Goal: Transaction & Acquisition: Book appointment/travel/reservation

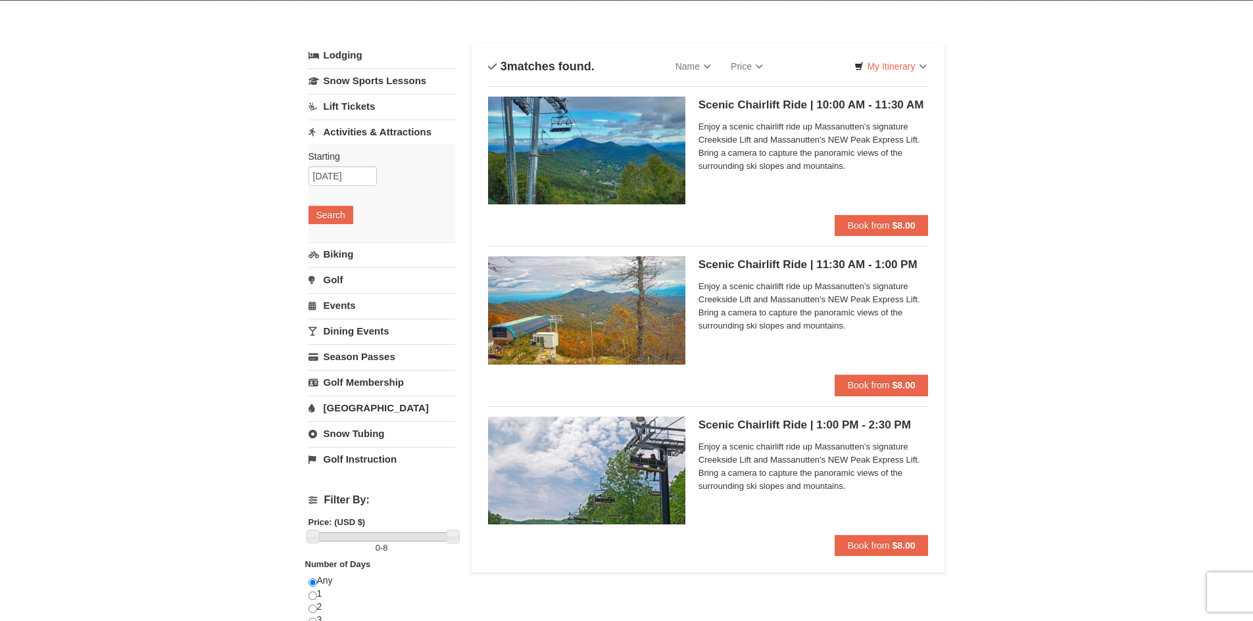
scroll to position [43, 0]
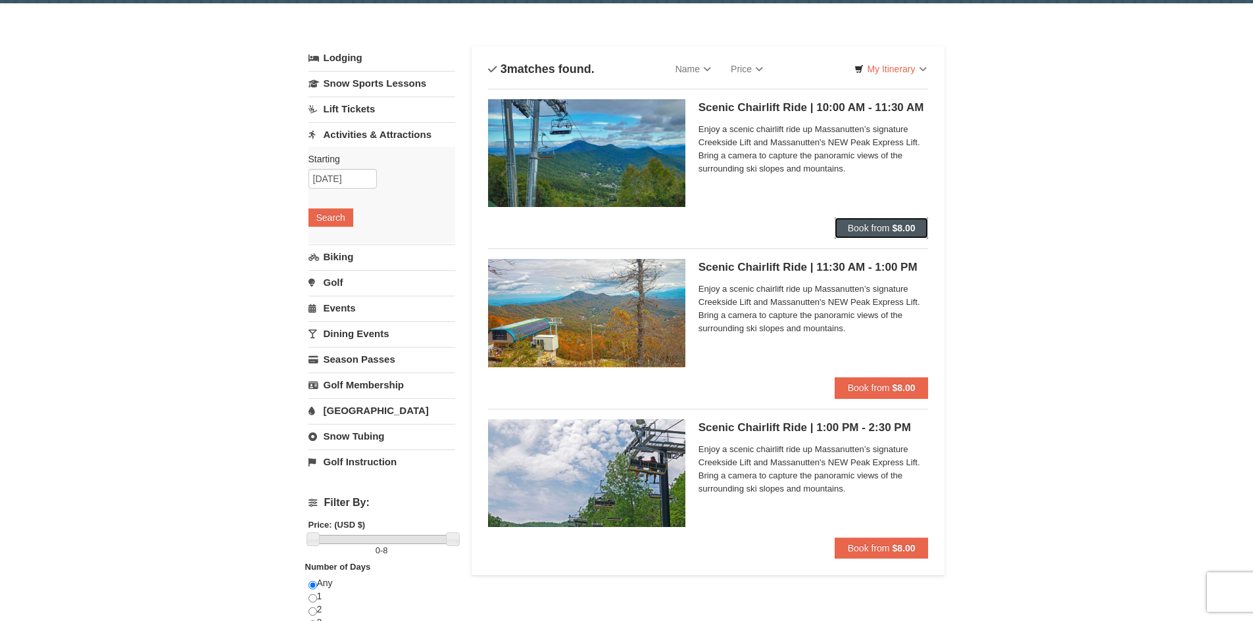
click at [886, 226] on span "Book from" at bounding box center [869, 228] width 42 height 11
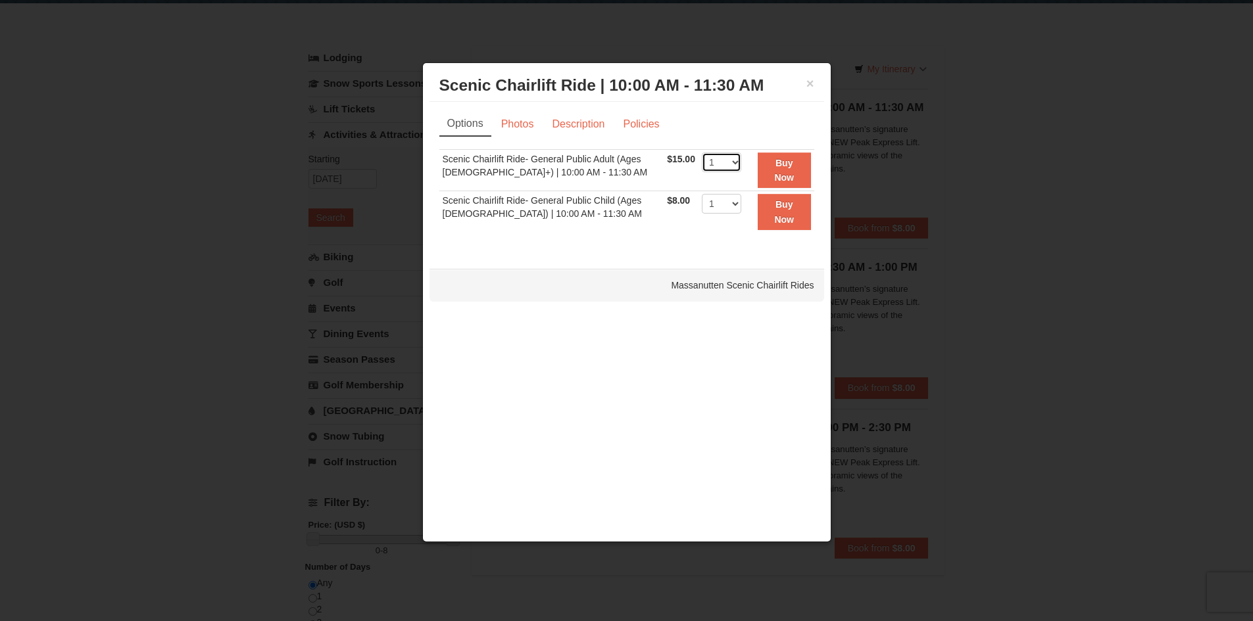
click at [733, 163] on select "1 2 3 4" at bounding box center [721, 163] width 39 height 20
select select "2"
click at [702, 153] on select "1 2 3 4" at bounding box center [721, 163] width 39 height 20
click at [764, 165] on button "Buy Now" at bounding box center [784, 171] width 53 height 36
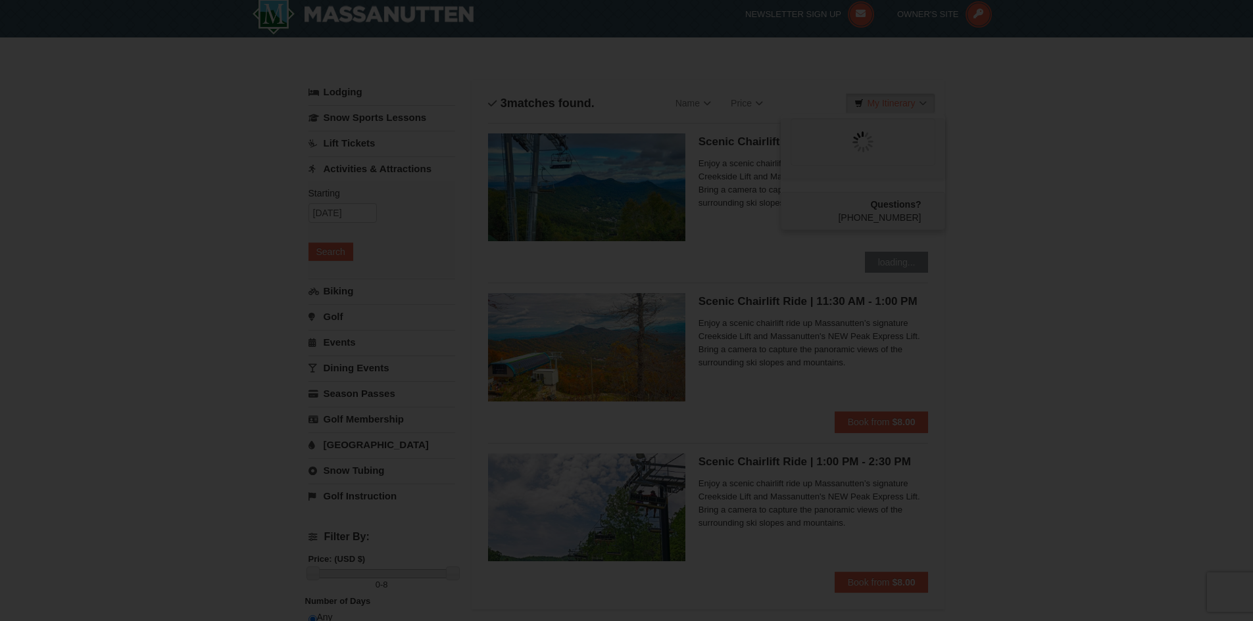
scroll to position [0, 0]
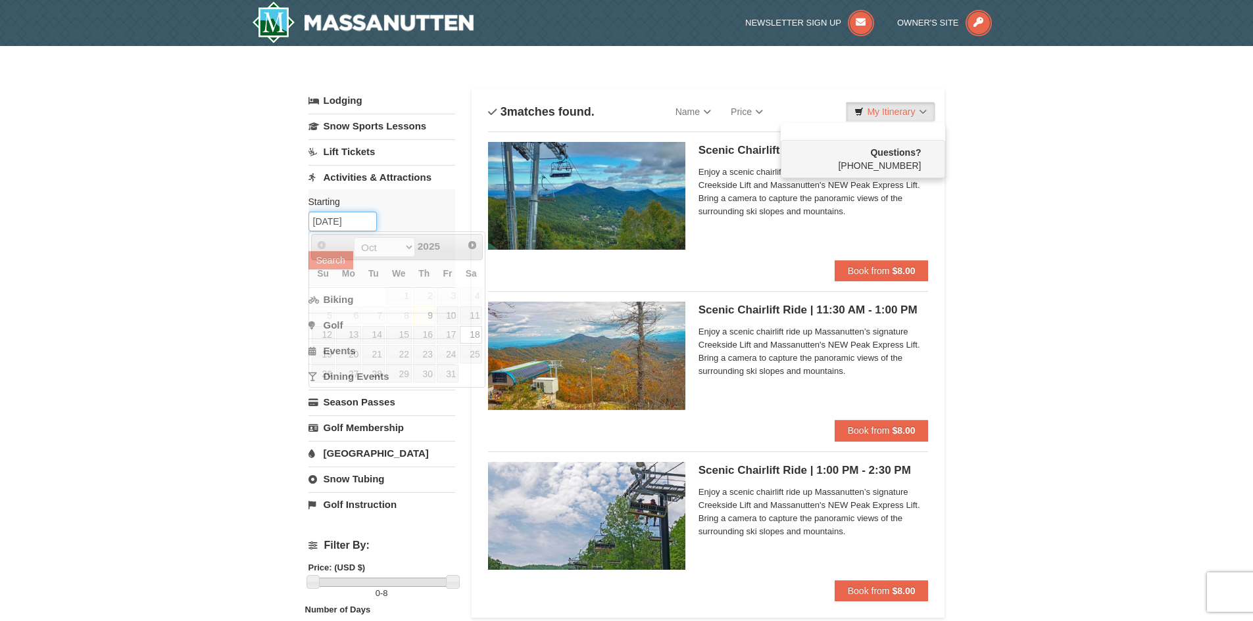
click at [346, 220] on input "10/18/2025" at bounding box center [342, 222] width 68 height 20
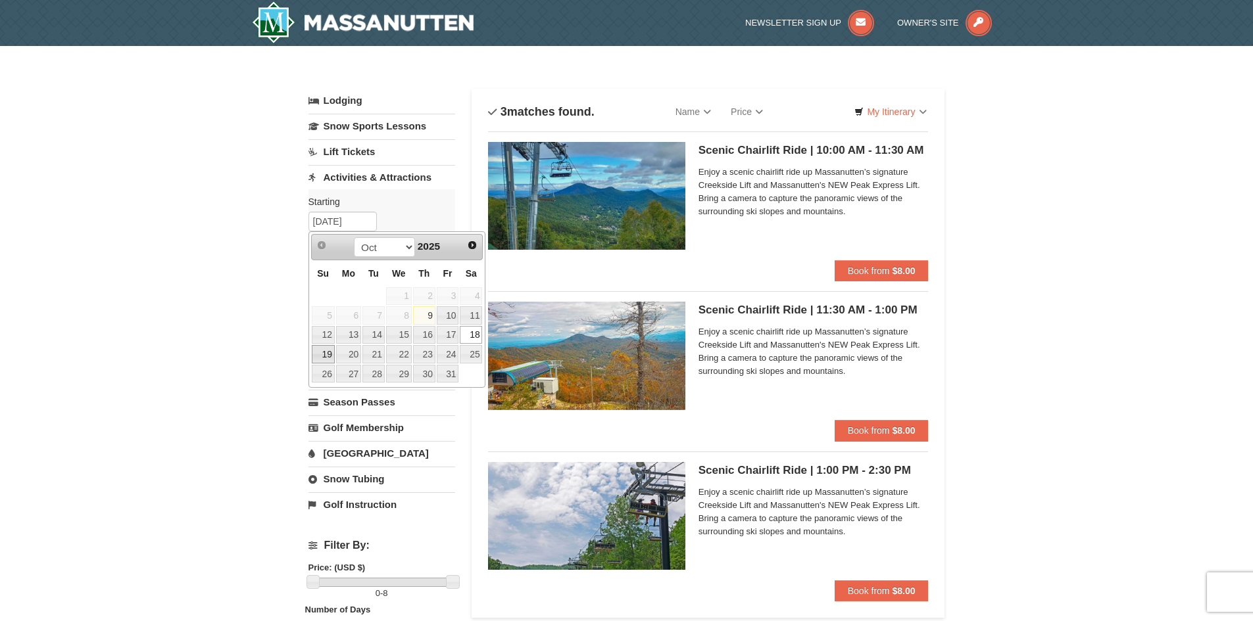
click at [322, 353] on link "19" at bounding box center [323, 354] width 23 height 18
type input "10/19/2025"
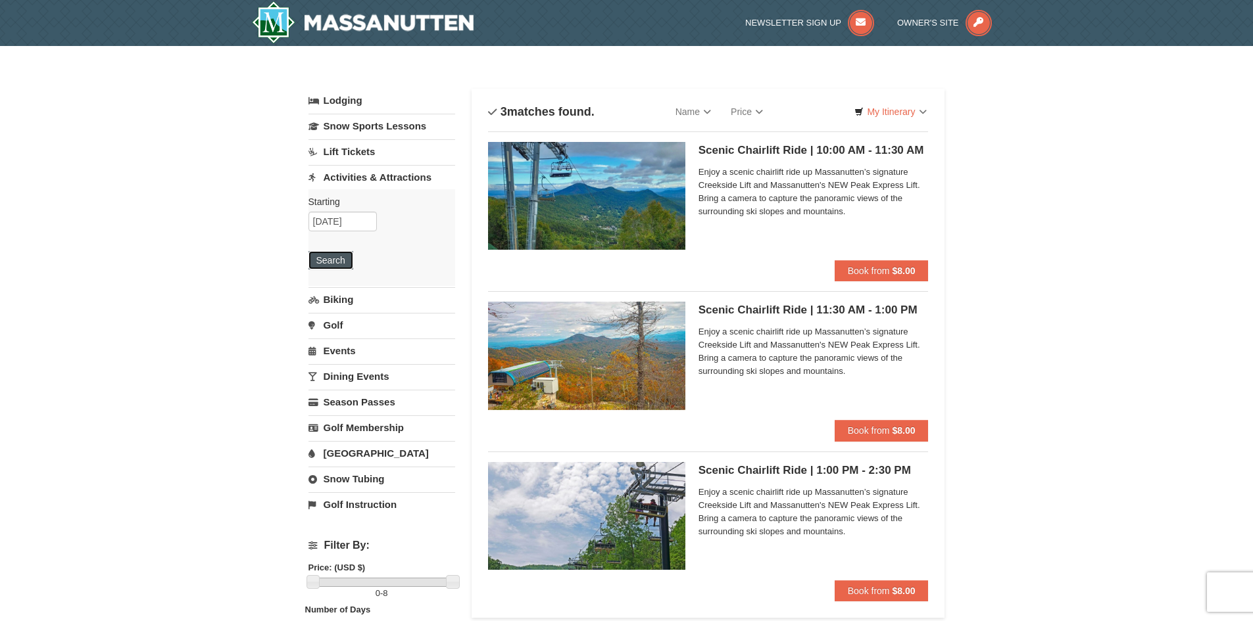
click at [336, 256] on button "Search" at bounding box center [330, 260] width 45 height 18
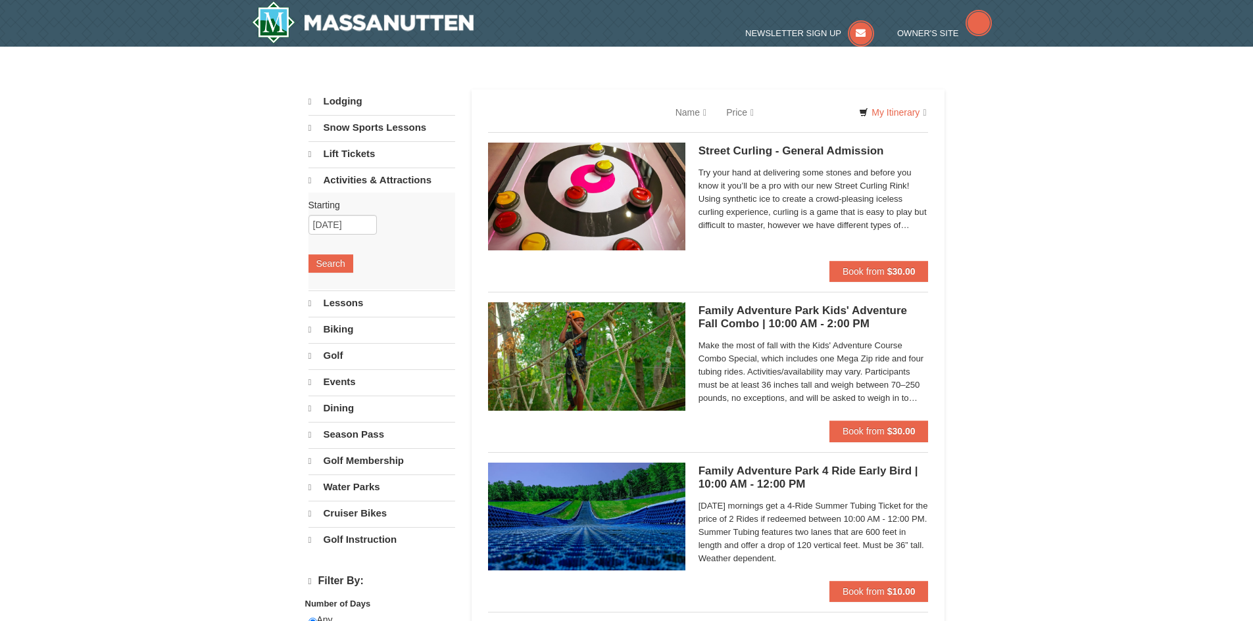
select select "10"
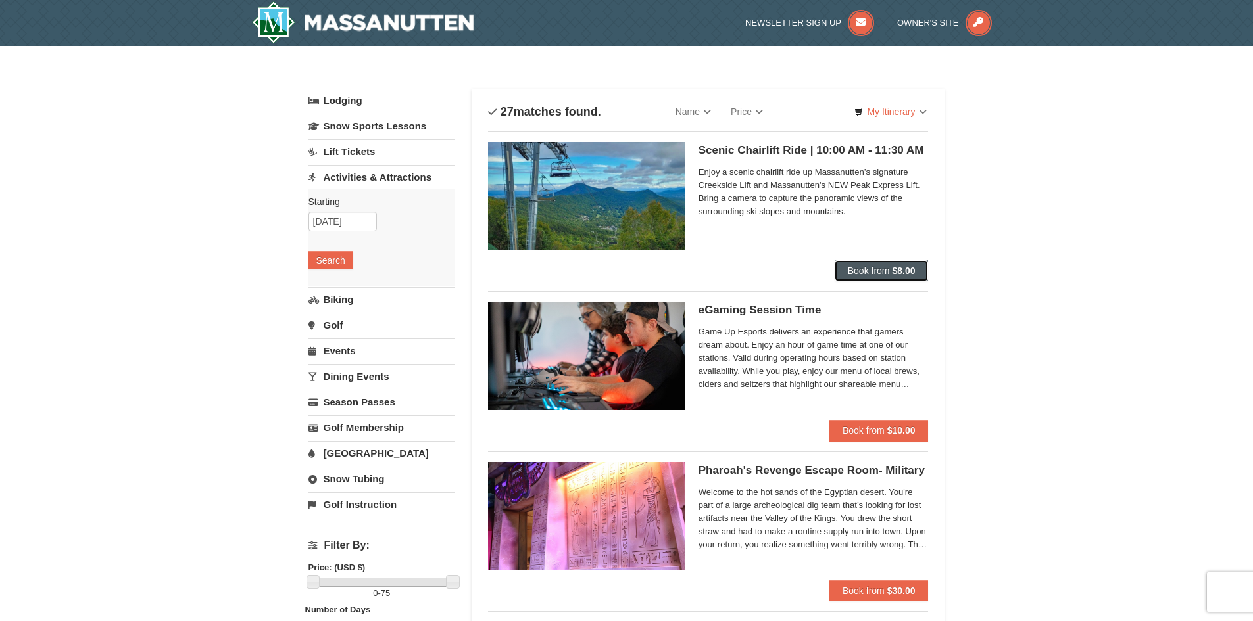
click at [874, 273] on span "Book from" at bounding box center [869, 271] width 42 height 11
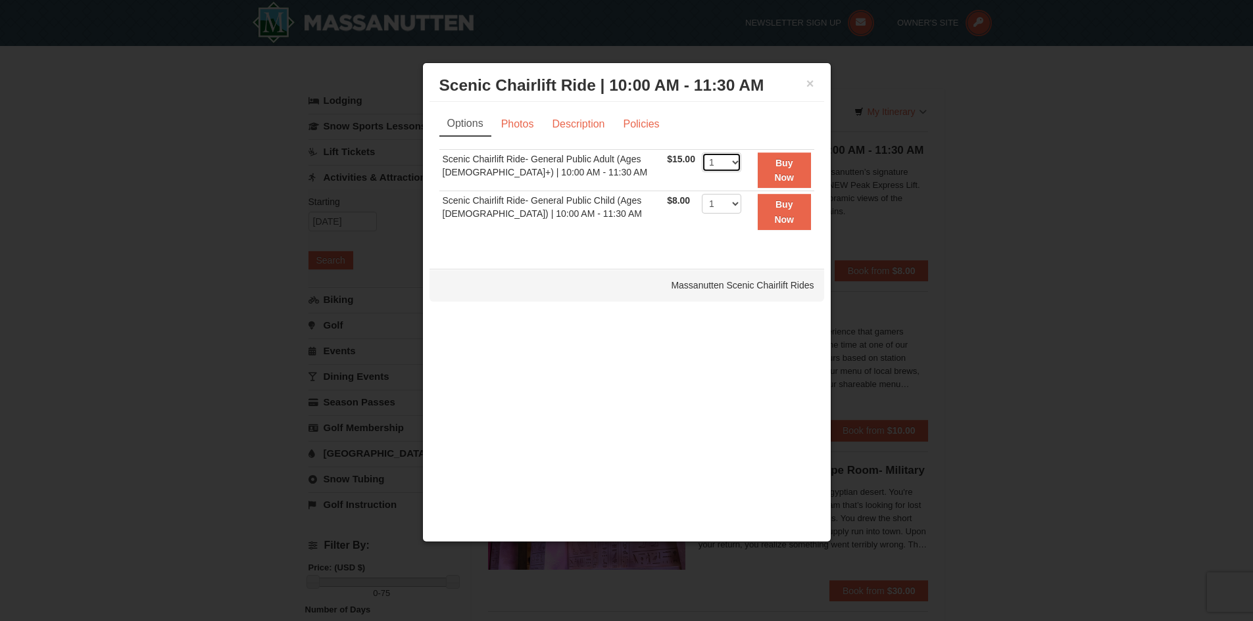
click at [734, 158] on select "1 2 3 4 5 6 7 8 9 10 11 12 13 14 15 16 17 18 19 20 21 22" at bounding box center [721, 163] width 39 height 20
select select "2"
click at [702, 153] on select "1 2 3 4 5 6 7 8 9 10 11 12 13 14 15 16 17 18 19 20 21 22" at bounding box center [721, 163] width 39 height 20
click at [776, 176] on strong "Buy Now" at bounding box center [784, 170] width 20 height 25
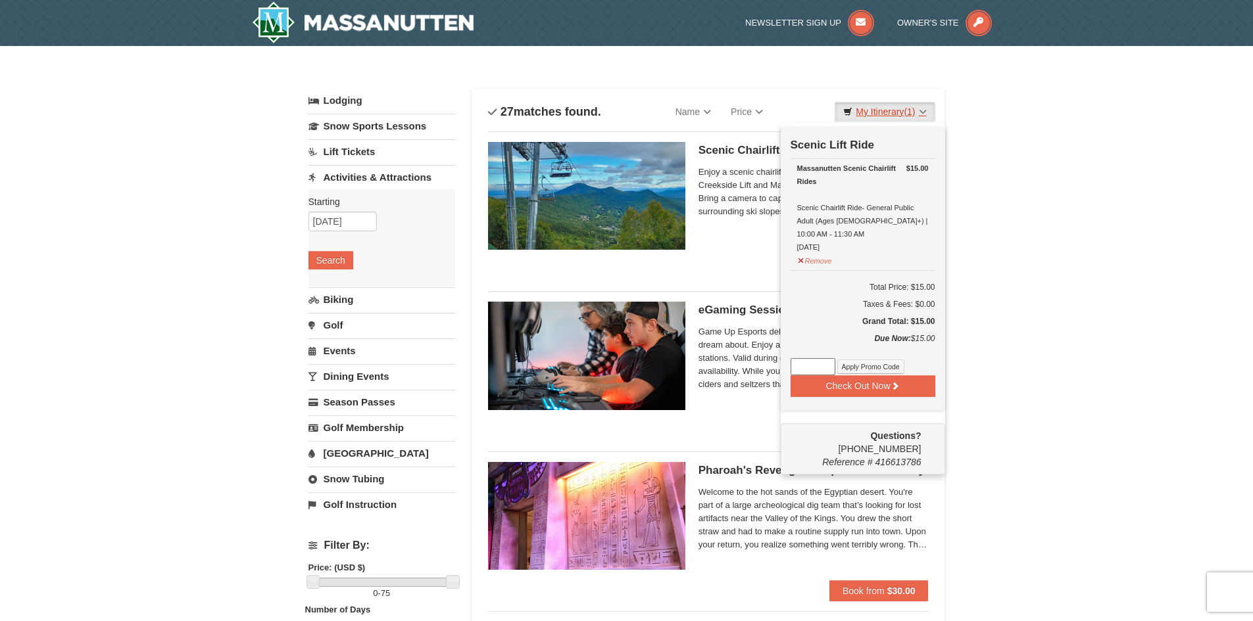
click at [924, 114] on link "My Itinerary (1)" at bounding box center [885, 112] width 100 height 20
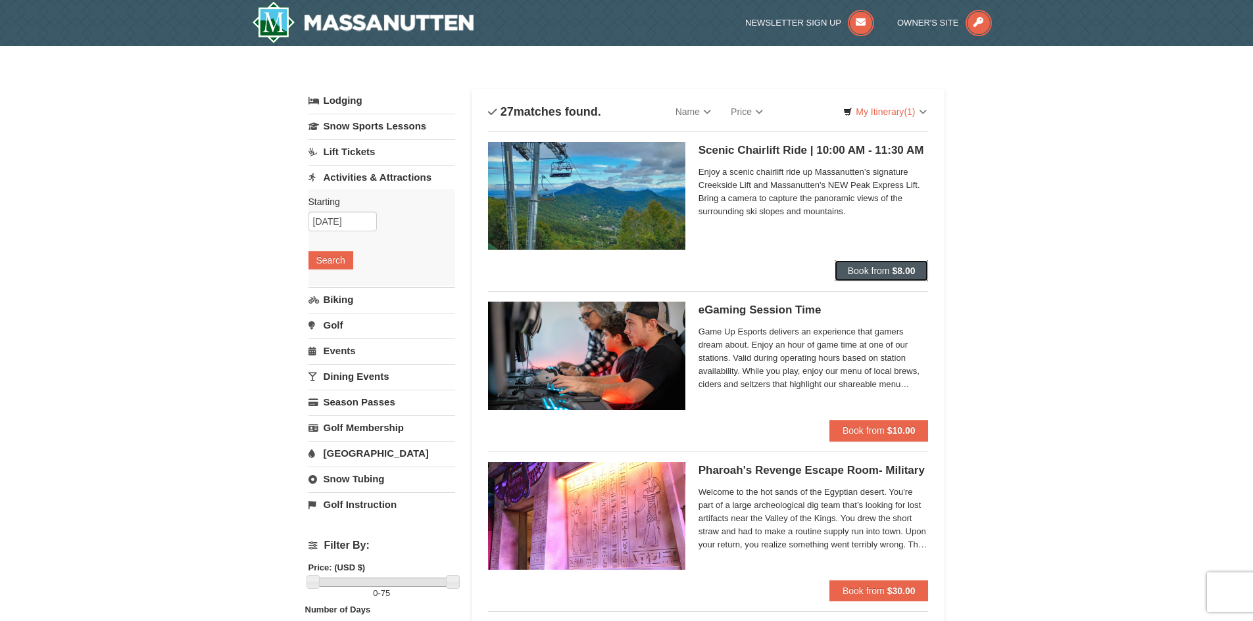
click at [862, 265] on button "Book from $8.00" at bounding box center [882, 270] width 94 height 21
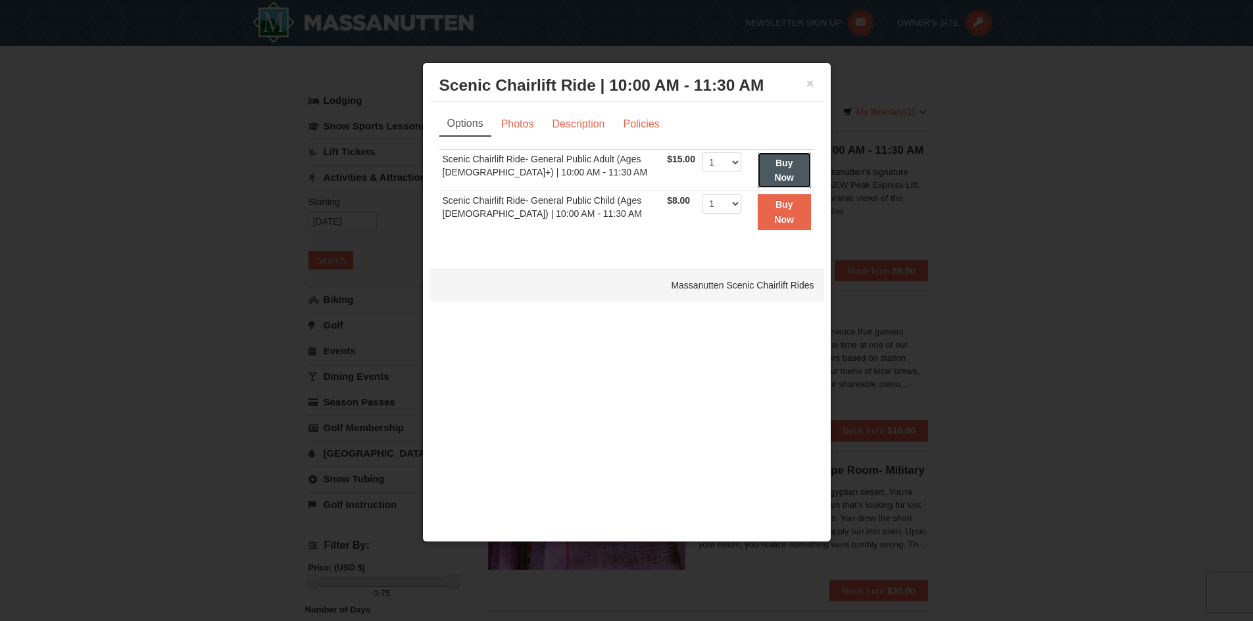
click at [777, 178] on strong "Buy Now" at bounding box center [784, 170] width 20 height 25
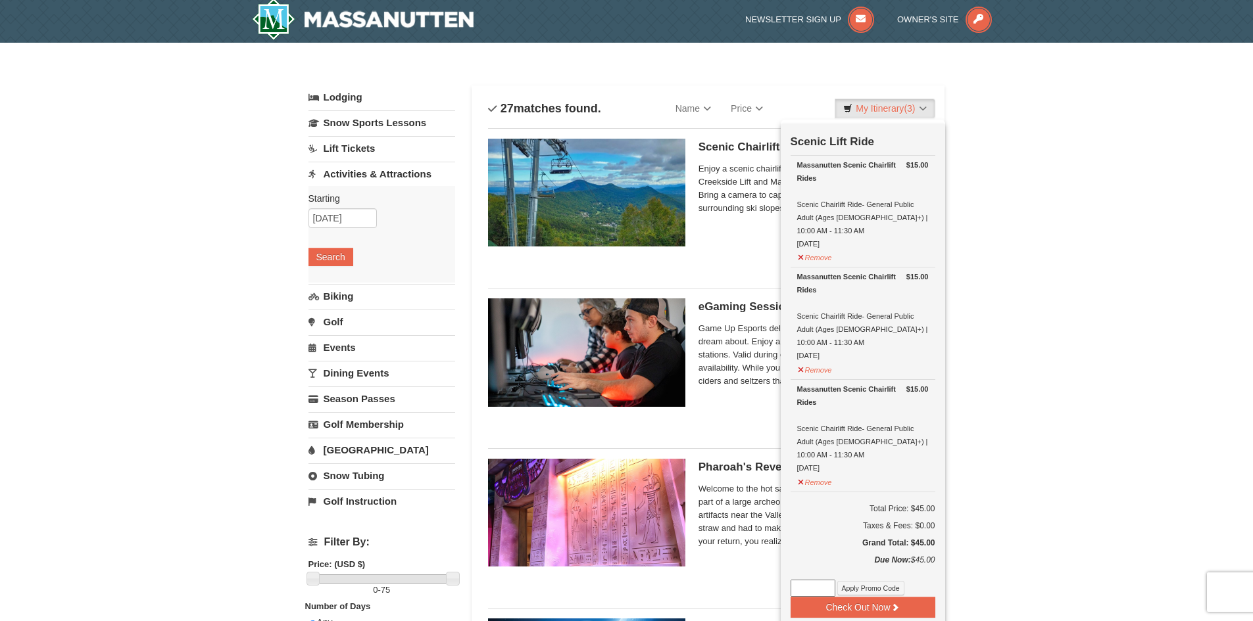
scroll to position [4, 0]
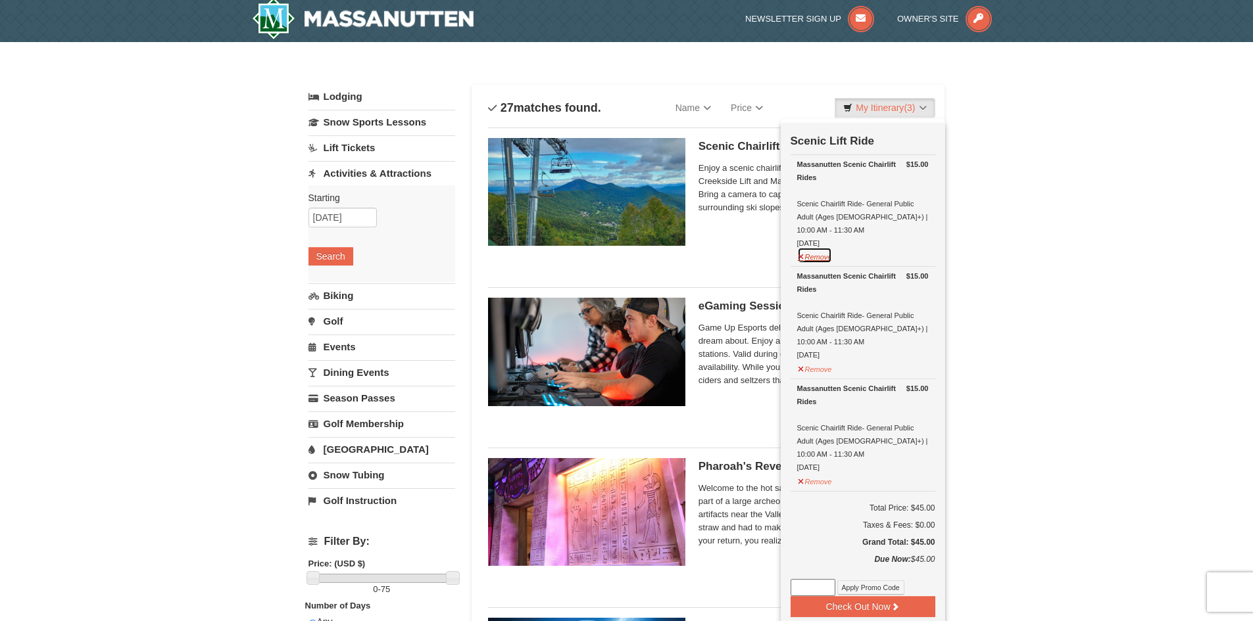
click at [808, 247] on button "Remove" at bounding box center [815, 255] width 36 height 16
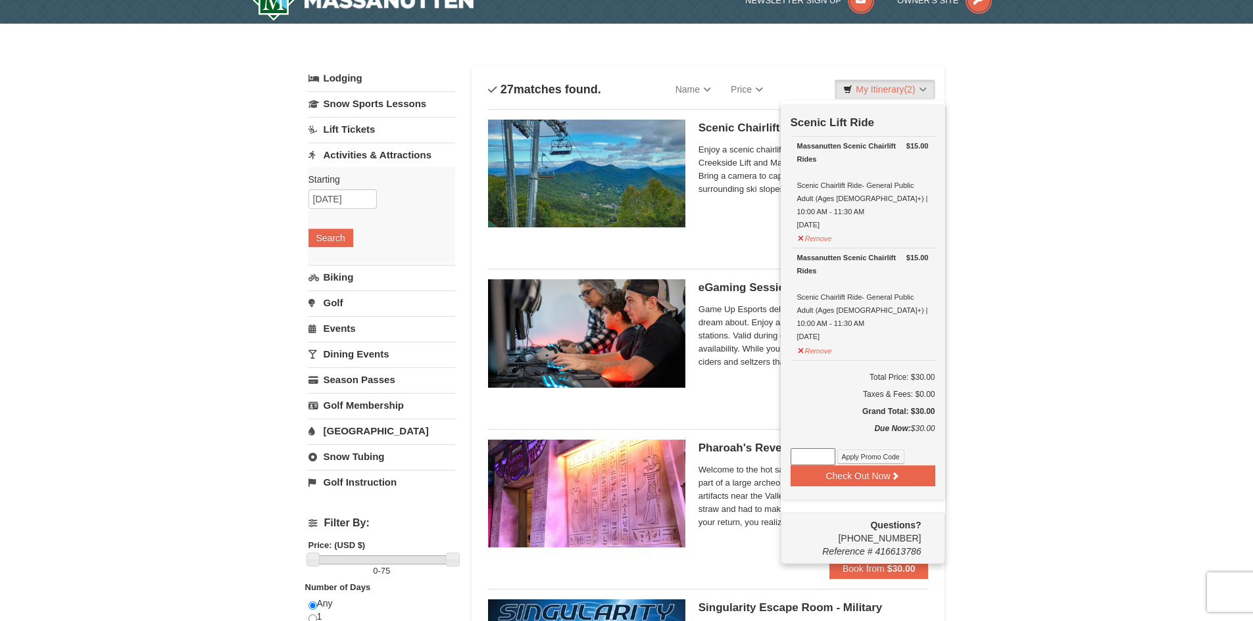
scroll to position [23, 0]
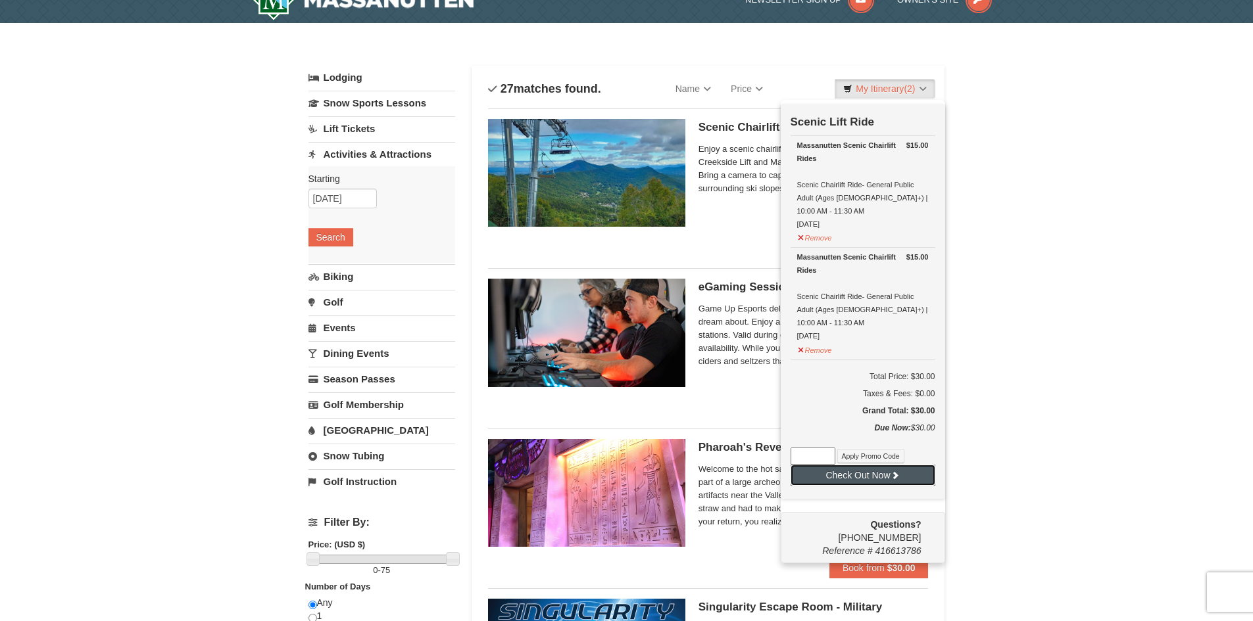
click at [862, 465] on button "Check Out Now" at bounding box center [862, 475] width 145 height 21
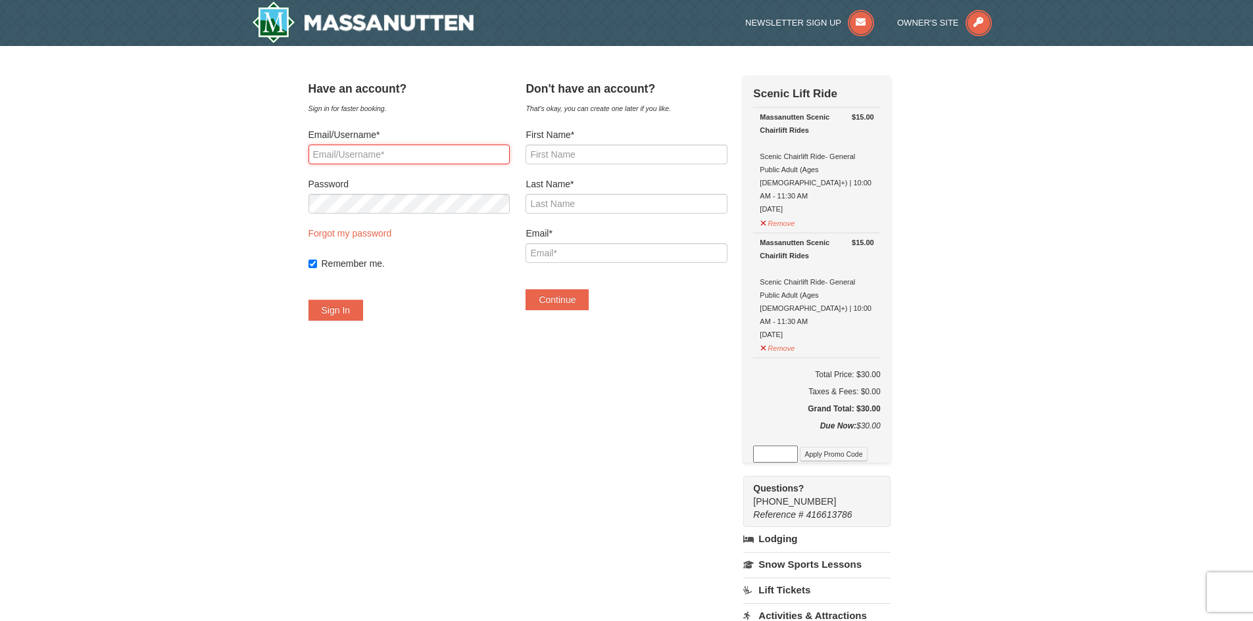
click at [450, 153] on input "Email/Username*" at bounding box center [408, 155] width 201 height 20
type input "chloechen0508@gmail.com"
drag, startPoint x: 450, startPoint y: 153, endPoint x: 232, endPoint y: 133, distance: 218.5
click at [232, 133] on div "× Have an account? Sign in for faster booking. Email/Username* chloechen0508@gm…" at bounding box center [626, 474] width 1253 height 856
click at [572, 163] on input "First Name*" at bounding box center [625, 155] width 201 height 20
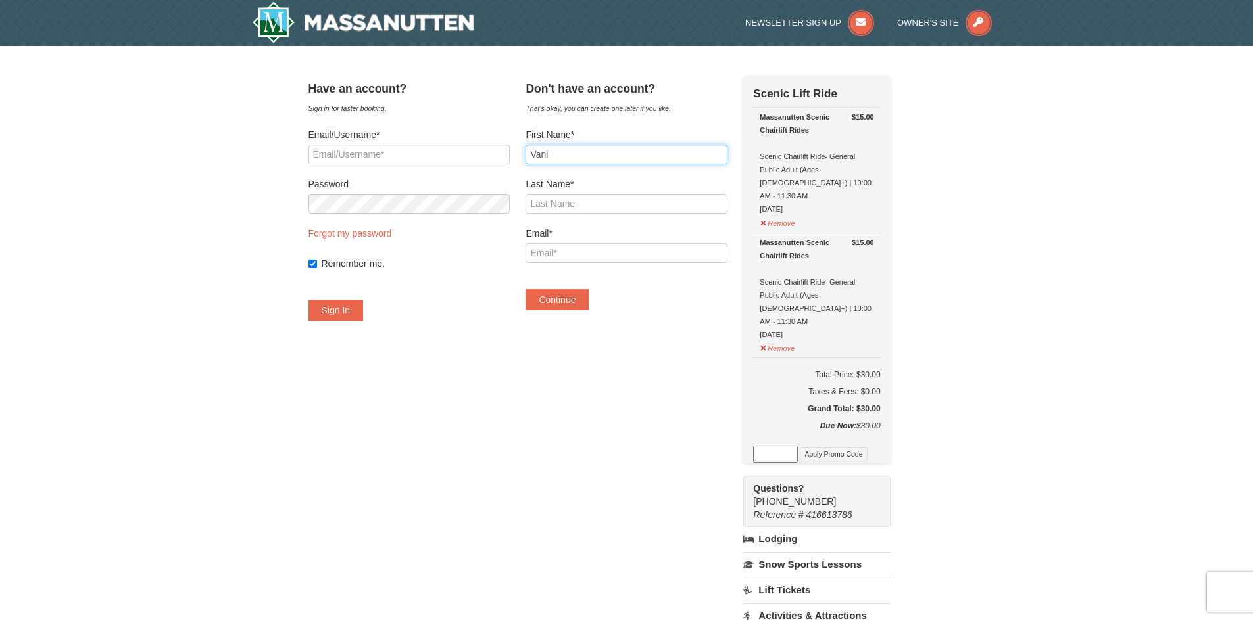
click at [578, 159] on input "Vani" at bounding box center [625, 155] width 201 height 20
type input "Vania"
type input "[PERSON_NAME]"
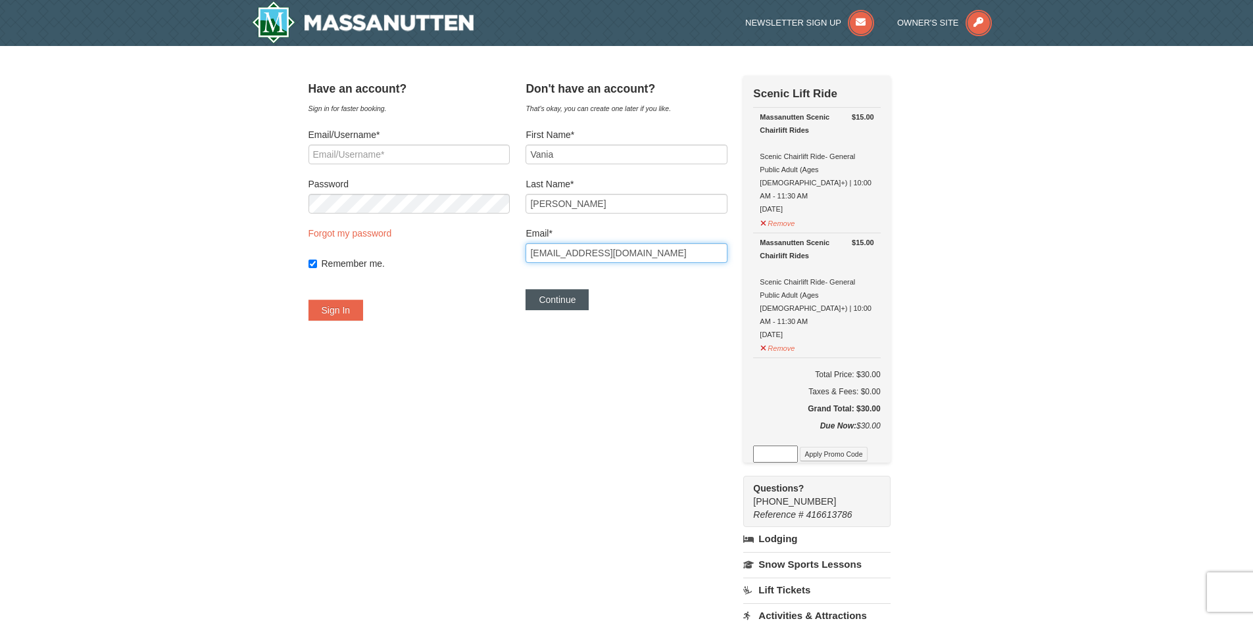
type input "chloechen0508@gmail.com"
click at [563, 300] on button "Continue" at bounding box center [556, 299] width 63 height 21
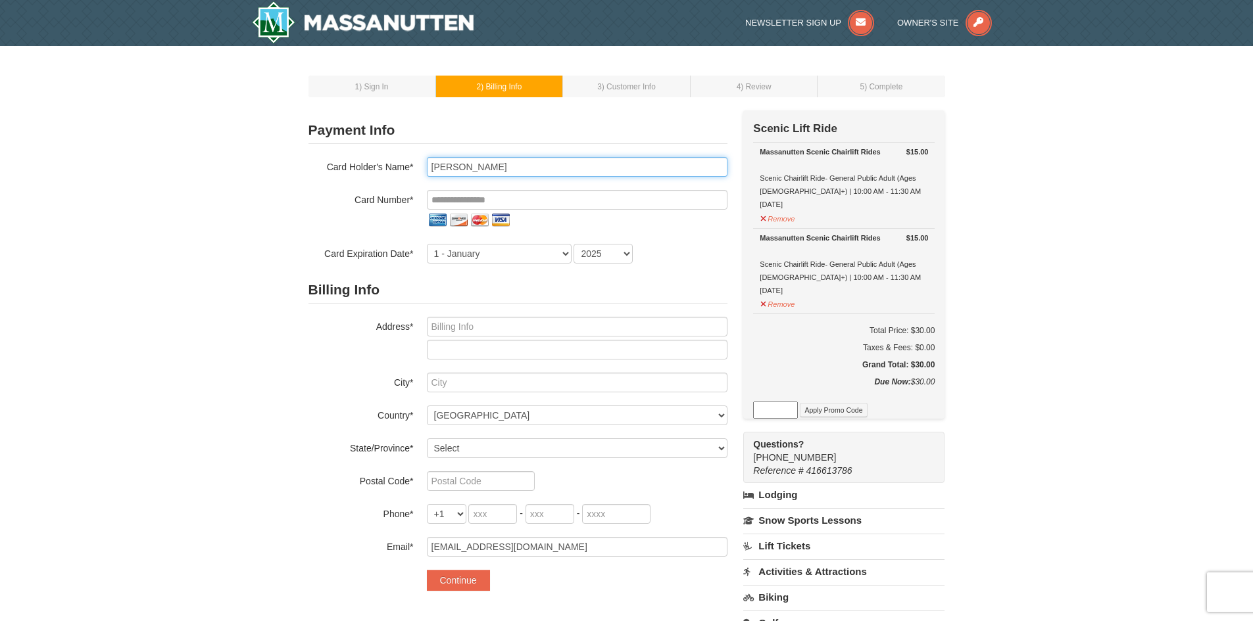
drag, startPoint x: 454, startPoint y: 168, endPoint x: 426, endPoint y: 168, distance: 27.6
click at [427, 168] on input "Vania Chen" at bounding box center [577, 167] width 301 height 20
type input "PengYa Chen"
click at [479, 202] on input "tel" at bounding box center [577, 200] width 301 height 20
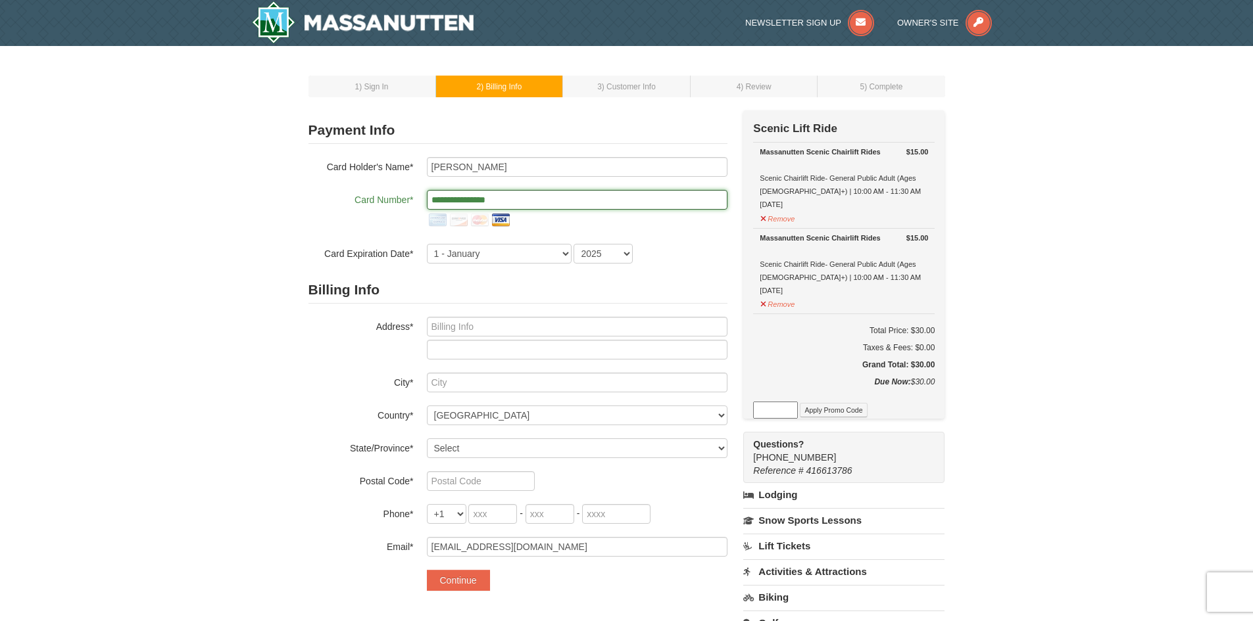
type input "**********"
click at [427, 570] on button "Continue" at bounding box center [458, 580] width 63 height 21
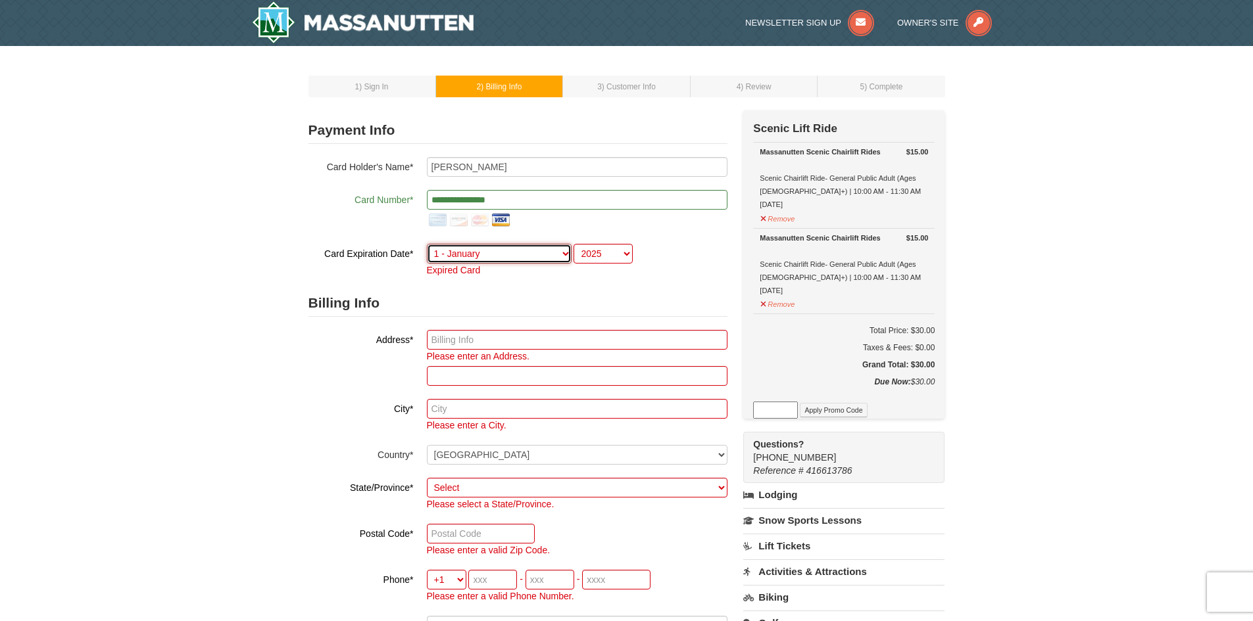
click at [496, 253] on select "1 - January 2 - February 3 - March 4 - April 5 - May 6 - June 7 - July 8 - Augu…" at bounding box center [499, 254] width 145 height 20
select select "11"
click at [427, 244] on select "1 - January 2 - February 3 - March 4 - April 5 - May 6 - June 7 - July 8 - Augu…" at bounding box center [499, 254] width 145 height 20
click at [619, 249] on select "2025 2026 2027 2028 2029 2030 2031 2032 2033 2034" at bounding box center [602, 254] width 59 height 20
select select "2029"
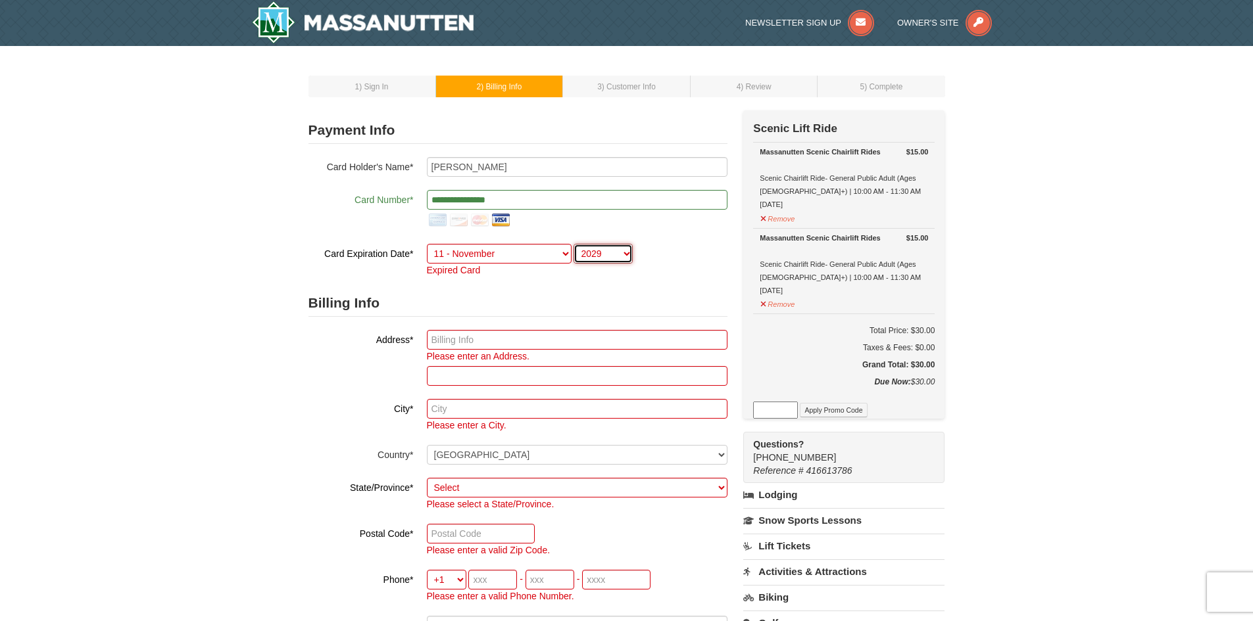
click at [573, 244] on select "2025 2026 2027 2028 2029 2030 2031 2032 2033 2034" at bounding box center [602, 254] width 59 height 20
click at [543, 346] on input "text" at bounding box center [577, 340] width 301 height 20
type input "2036 Swans Neck Way"
type input "Reston"
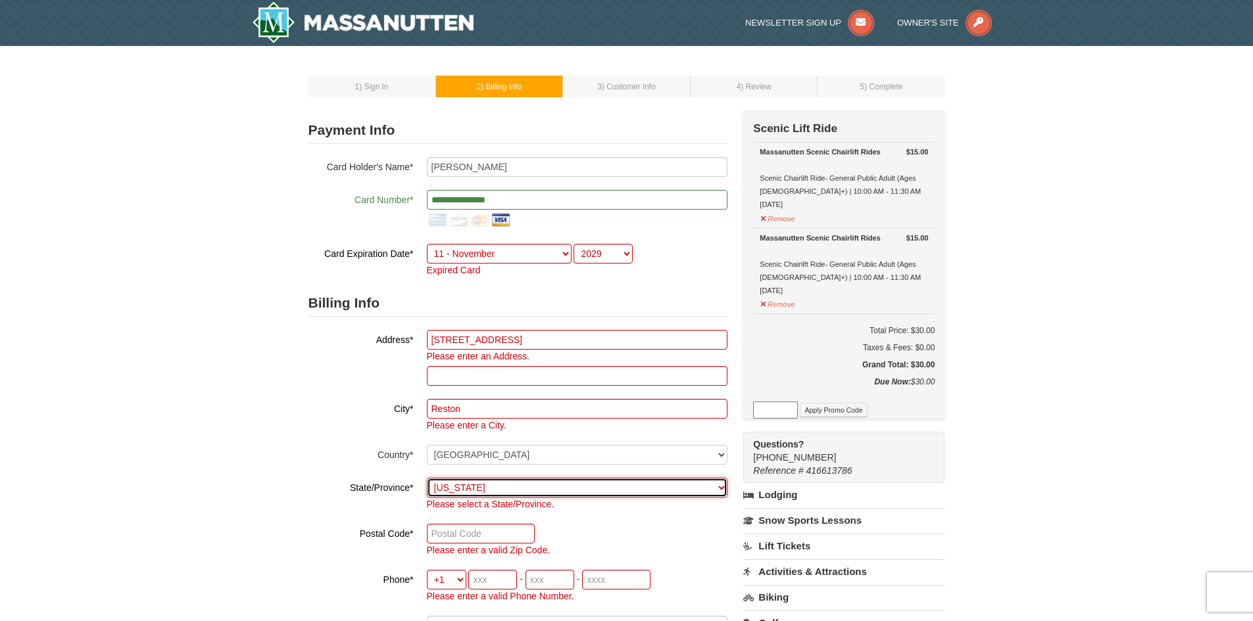
click at [722, 489] on select "Select Alabama Alaska American Samoa Arizona Arkansas California Colorado Conne…" at bounding box center [577, 488] width 301 height 20
select select "VA"
click at [427, 478] on select "Select Alabama Alaska American Samoa Arizona Arkansas California Colorado Conne…" at bounding box center [577, 488] width 301 height 20
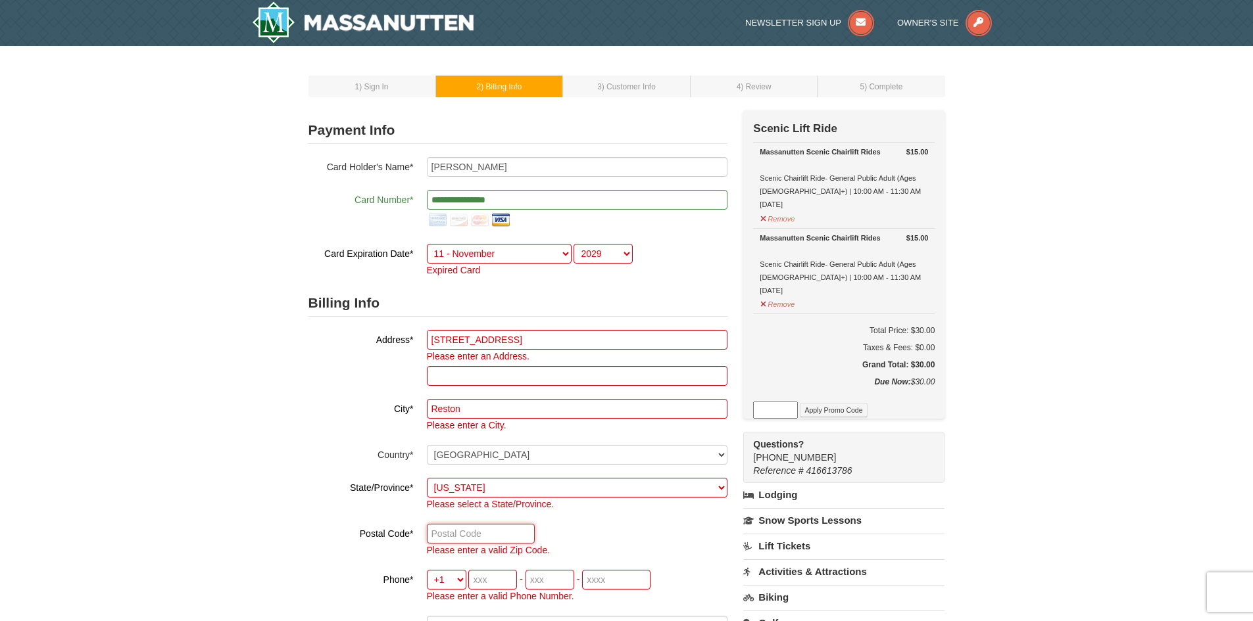
click at [473, 535] on input "text" at bounding box center [481, 534] width 108 height 20
type input "20191"
type input "571"
type input "340"
type input "8378"
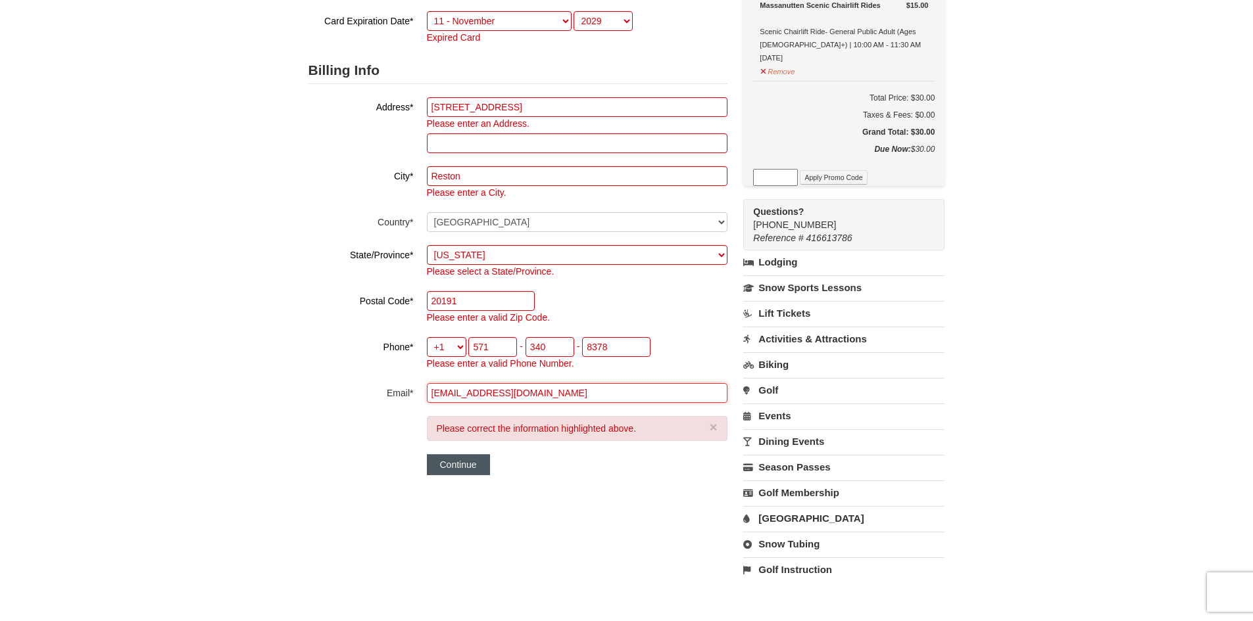
scroll to position [233, 0]
click at [465, 470] on button "Continue" at bounding box center [458, 464] width 63 height 21
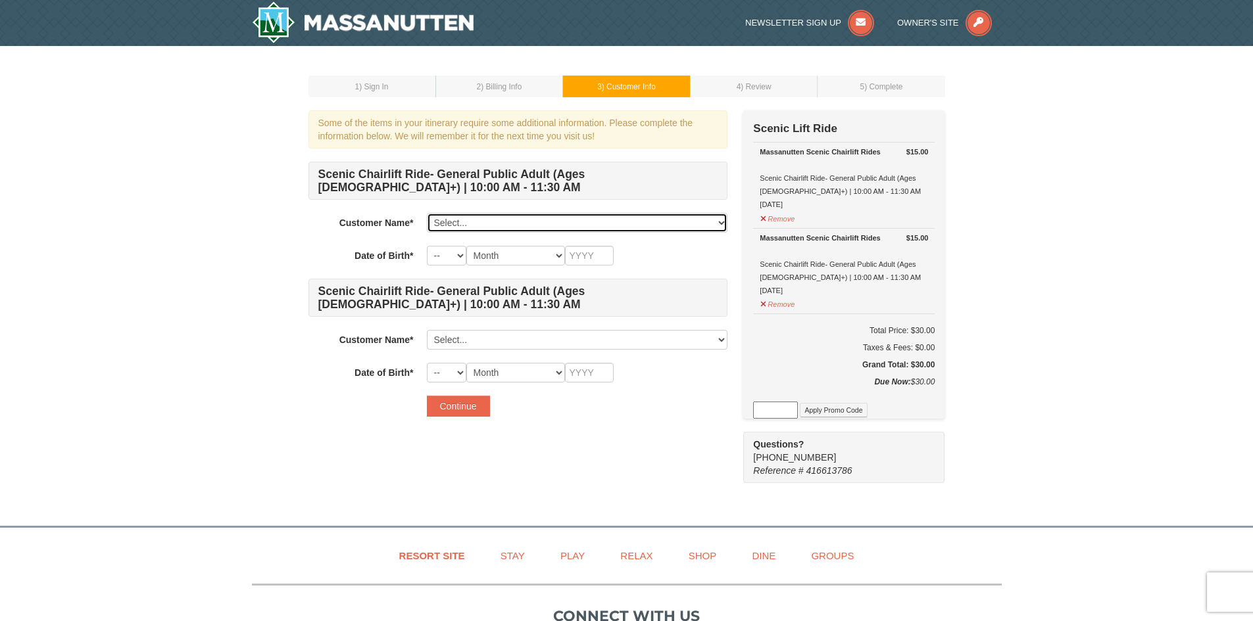
click at [492, 222] on select "Select... [PERSON_NAME] Add New..." at bounding box center [577, 223] width 301 height 20
select select "28366475"
click at [427, 213] on select "Select... Vania Chen Add New..." at bounding box center [577, 223] width 301 height 20
click at [453, 254] on select "-- 01 02 03 04 05 06 07 08 09 10 11 12 13 14 15 16 17 18 19 20 21 22 23 24 25 2…" at bounding box center [446, 256] width 39 height 20
select select "08"
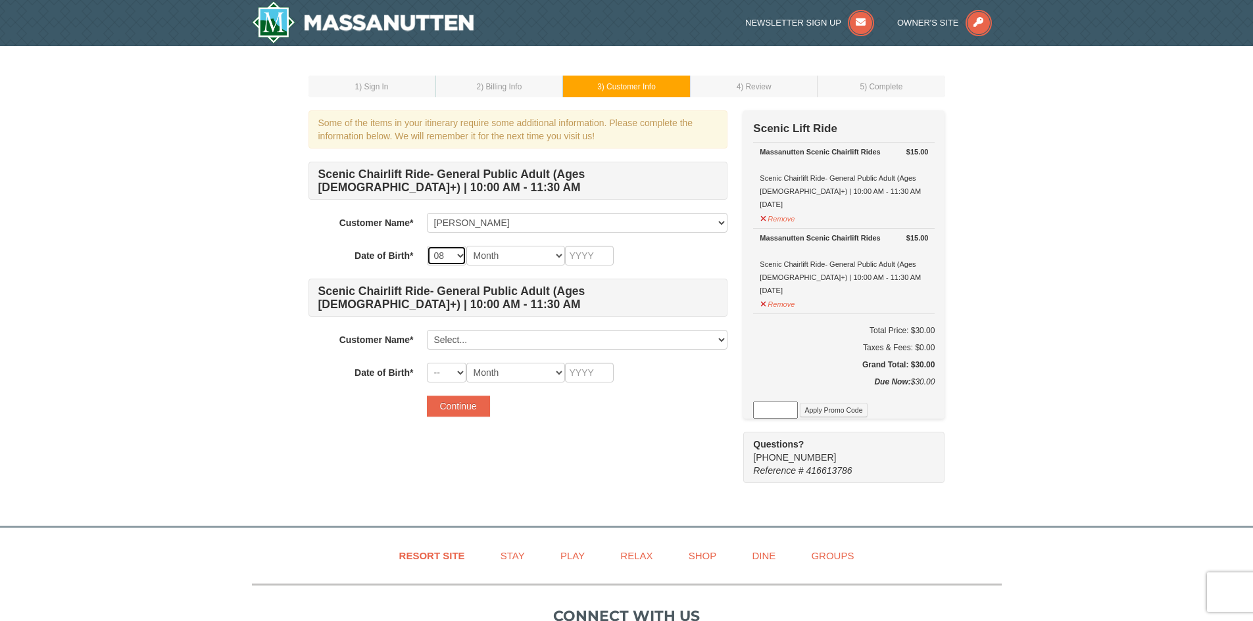
click at [427, 246] on select "-- 01 02 03 04 05 06 07 08 09 10 11 12 13 14 15 16 17 18 19 20 21 22 23 24 25 2…" at bounding box center [446, 256] width 39 height 20
drag, startPoint x: 512, startPoint y: 251, endPoint x: 512, endPoint y: 262, distance: 11.9
click at [512, 251] on select "Month January February March April May June July August September October Novem…" at bounding box center [515, 256] width 99 height 20
select select "05"
click at [466, 246] on select "Month January February March April May June July August September October Novem…" at bounding box center [515, 256] width 99 height 20
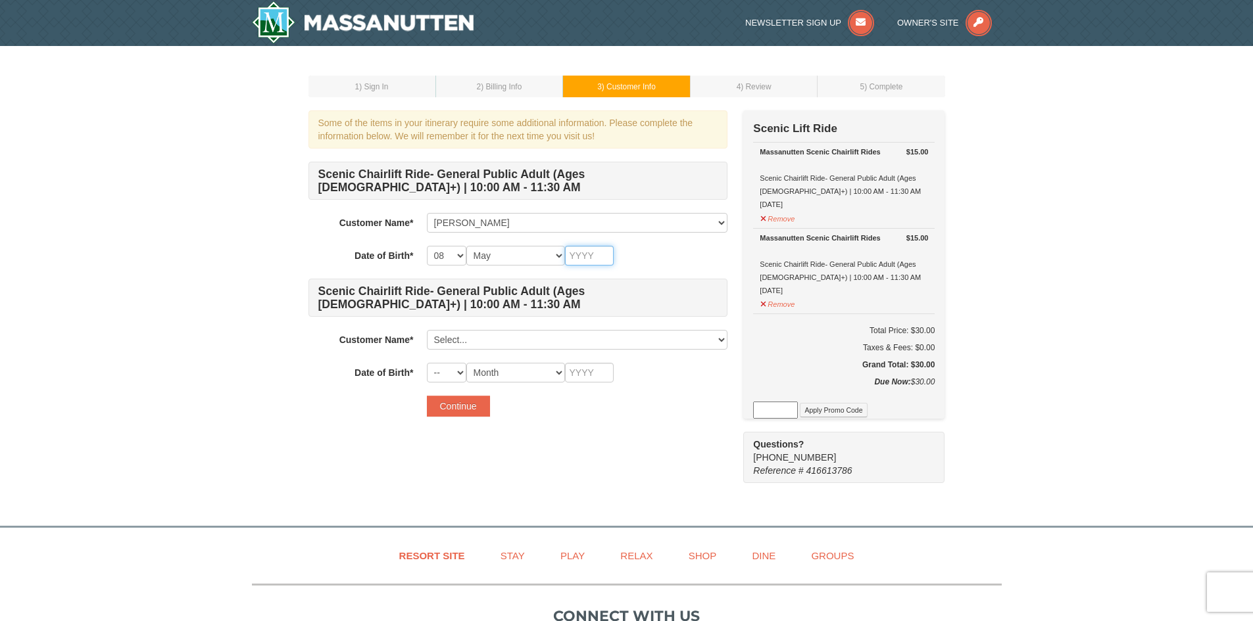
click at [596, 253] on input "text" at bounding box center [589, 256] width 49 height 20
type input "1996"
click at [518, 341] on select "Select... Vania Chen Add New..." at bounding box center [577, 340] width 301 height 20
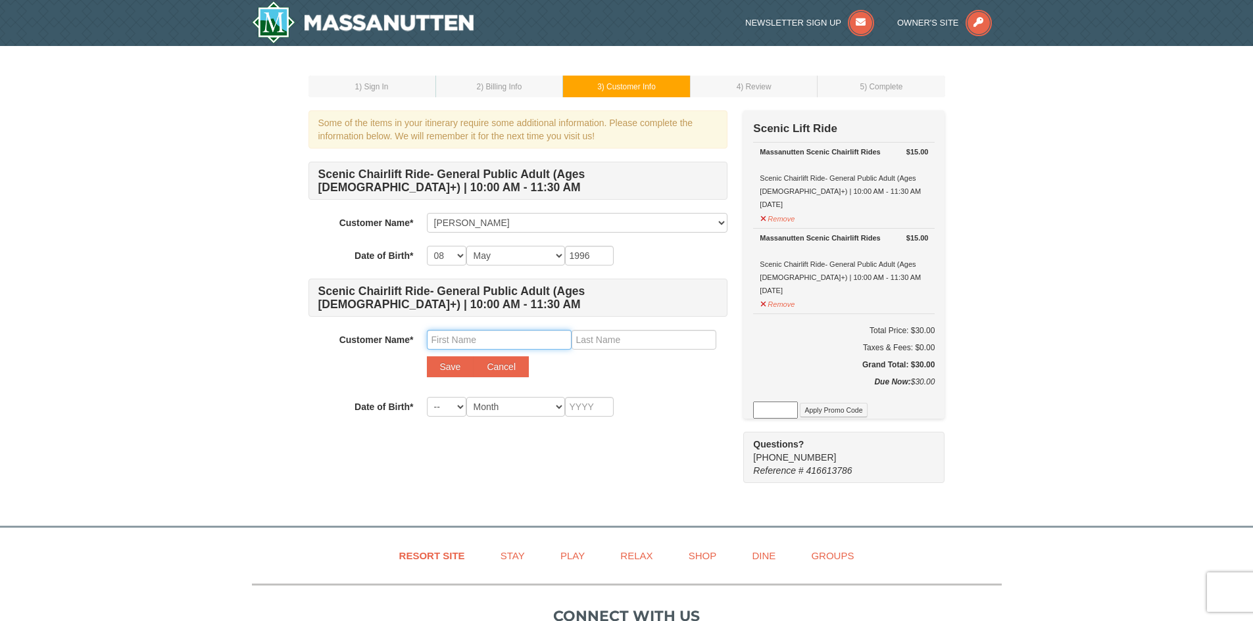
click at [514, 343] on input "text" at bounding box center [499, 340] width 145 height 20
type input "Joshua"
type input "Chen"
click at [450, 370] on button "Save" at bounding box center [450, 366] width 47 height 21
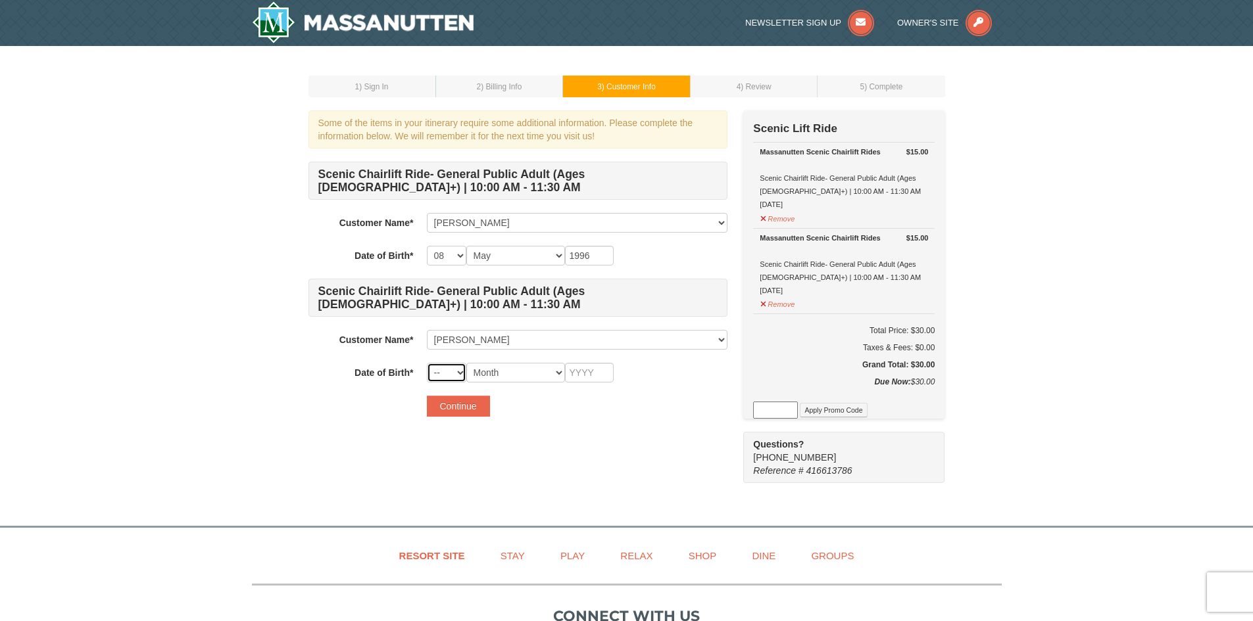
click at [445, 374] on select "-- 01 02 03 04 05 06 07 08 09 10 11 12 13 14 15 16 17 18 19 20 21 22 23 24 25 2…" at bounding box center [446, 373] width 39 height 20
click at [515, 343] on select "Select... Vania Chen Joshua Chen Add New..." at bounding box center [577, 340] width 301 height 20
click at [489, 338] on select "Select... Vania Chen Joshua Chen Add New..." at bounding box center [577, 340] width 301 height 20
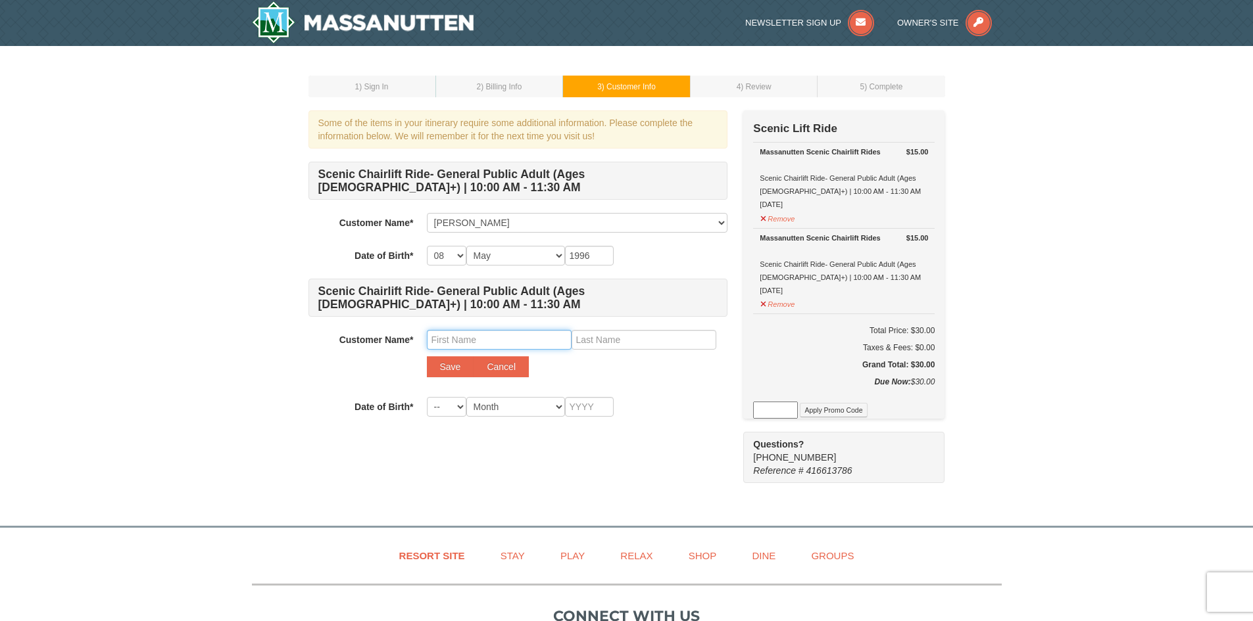
click at [487, 337] on input "text" at bounding box center [499, 340] width 145 height 20
type input "Joshua"
type input "Chiu"
click at [460, 364] on button "Save" at bounding box center [450, 366] width 47 height 21
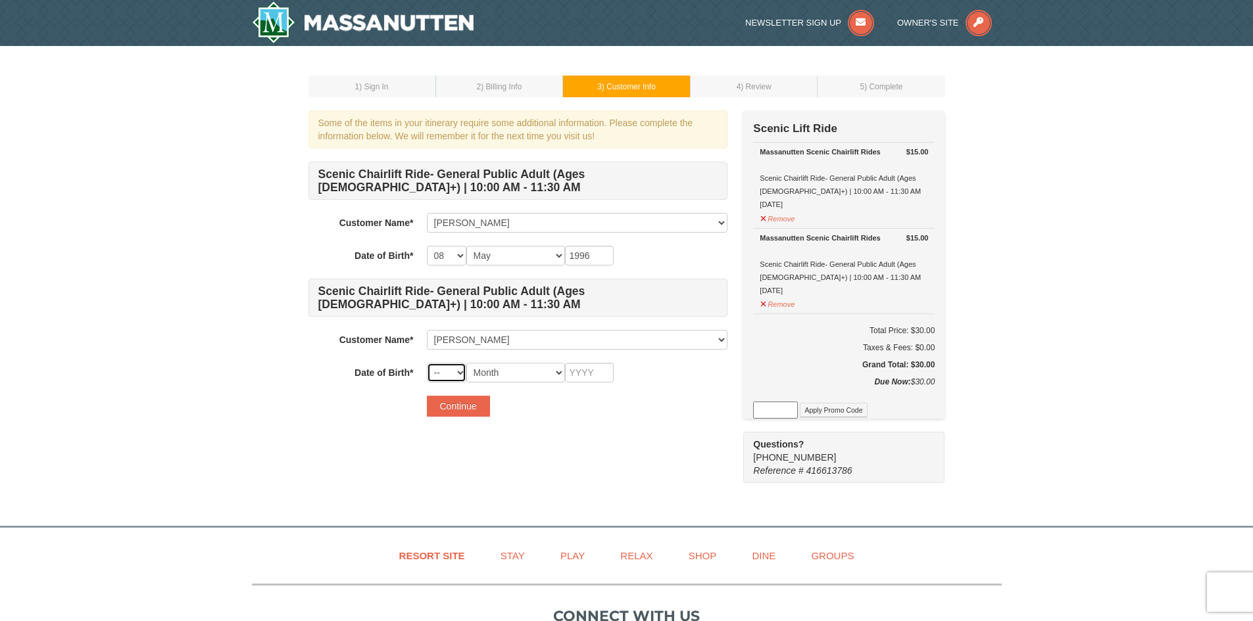
click at [457, 370] on select "-- 01 02 03 04 05 06 07 08 09 10 11 12 13 14 15 16 17 18 19 20 21 22 23 24 25 2…" at bounding box center [446, 373] width 39 height 20
select select "22"
click at [427, 363] on select "-- 01 02 03 04 05 06 07 08 09 10 11 12 13 14 15 16 17 18 19 20 21 22 23 24 25 2…" at bounding box center [446, 373] width 39 height 20
click at [499, 372] on select "Month January February March April May June July August September October Novem…" at bounding box center [515, 373] width 99 height 20
select select "10"
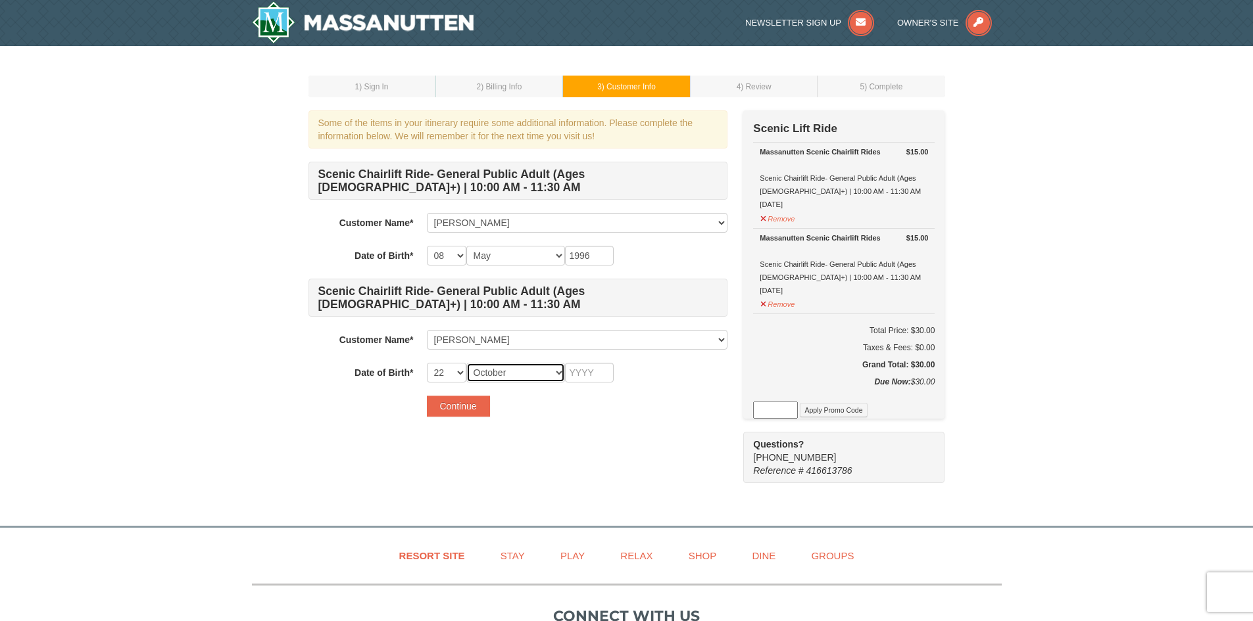
click at [466, 363] on select "Month January February March April May June July August September October Novem…" at bounding box center [515, 373] width 99 height 20
click at [583, 374] on input "text" at bounding box center [589, 373] width 49 height 20
type input "1995"
click at [465, 402] on button "Continue" at bounding box center [458, 406] width 63 height 21
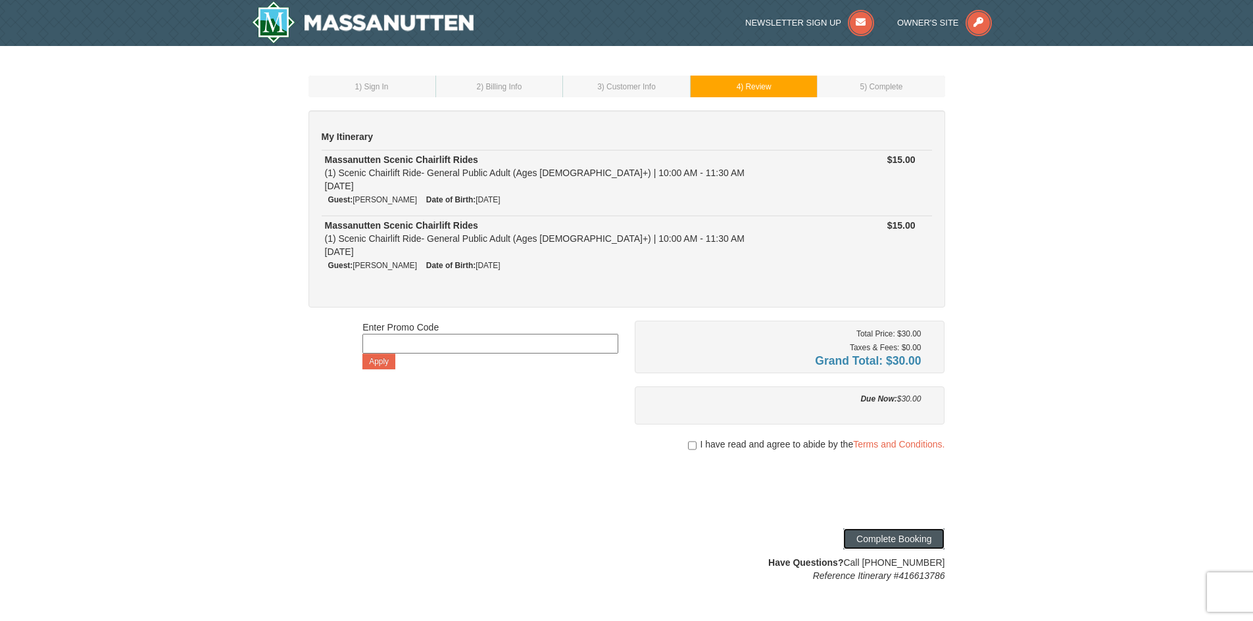
click at [873, 540] on button "Complete Booking" at bounding box center [893, 539] width 101 height 21
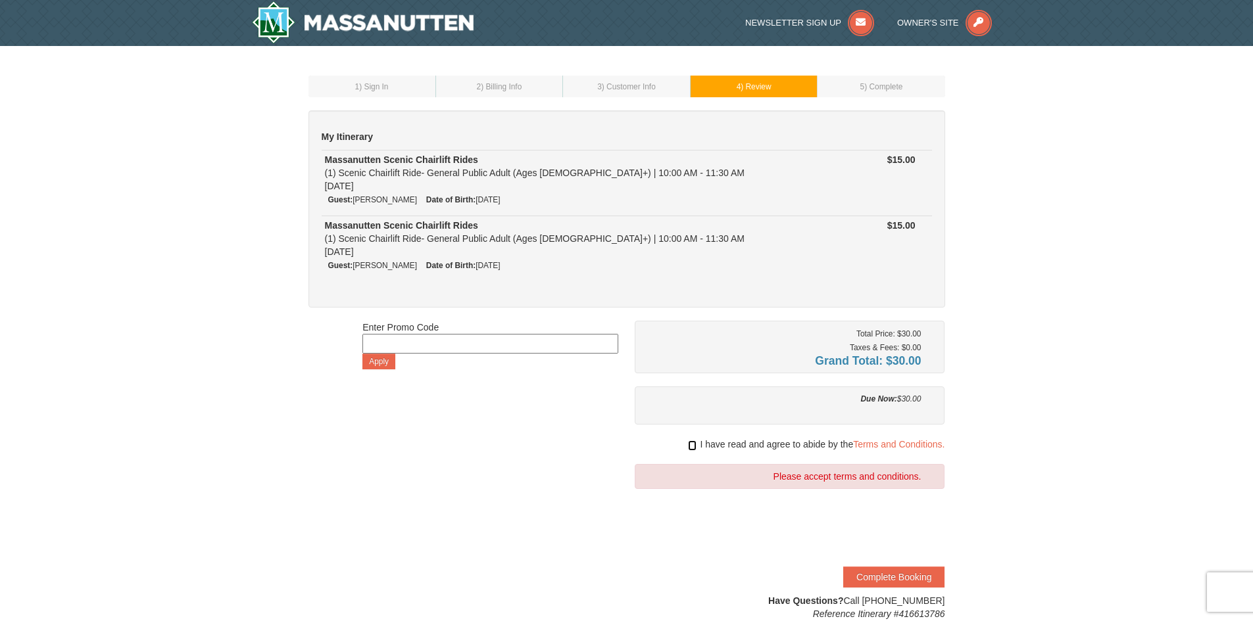
click at [688, 443] on input "checkbox" at bounding box center [692, 446] width 9 height 11
checkbox input "true"
click at [876, 578] on button "Complete Booking" at bounding box center [893, 577] width 101 height 21
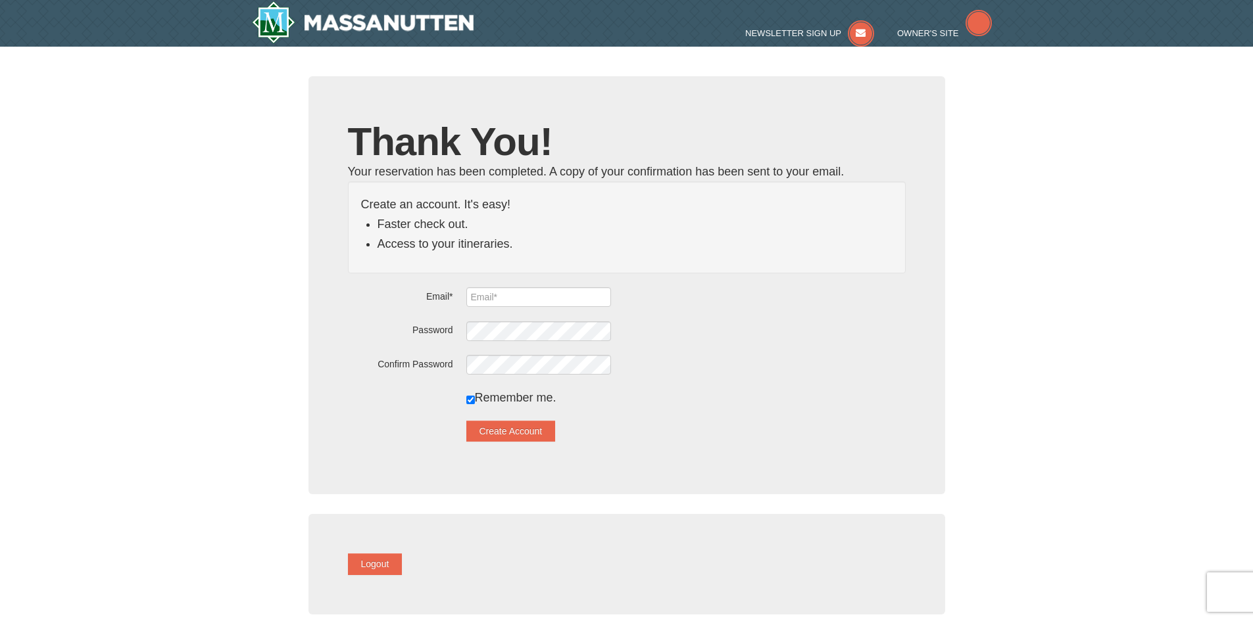
type input "[EMAIL_ADDRESS][DOMAIN_NAME]"
